Goal: Navigation & Orientation: Understand site structure

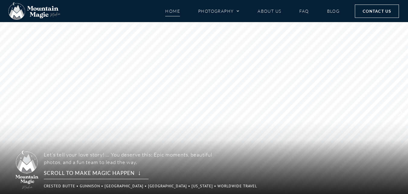
click at [401, 110] on rs-arrow at bounding box center [400, 112] width 15 height 11
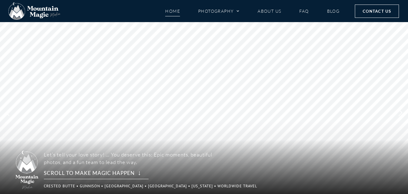
click at [401, 110] on rs-arrow at bounding box center [400, 112] width 15 height 11
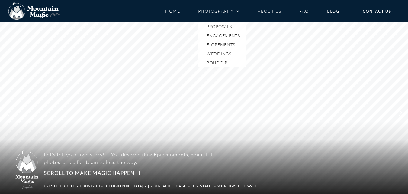
click at [236, 14] on span "Menu" at bounding box center [236, 11] width 6 height 9
